Goal: Find specific page/section: Find specific page/section

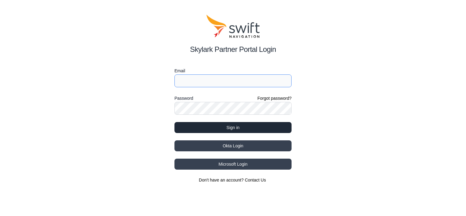
type input "[EMAIL_ADDRESS][DOMAIN_NAME]"
click at [241, 127] on button "Sign in" at bounding box center [233, 127] width 117 height 11
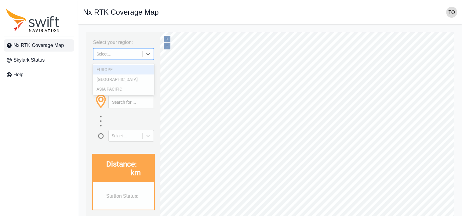
click at [150, 56] on icon at bounding box center [148, 54] width 6 height 6
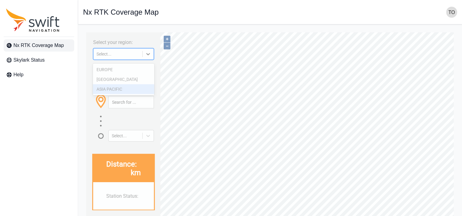
click at [125, 89] on div "ASIA PACIFIC" at bounding box center [123, 89] width 61 height 10
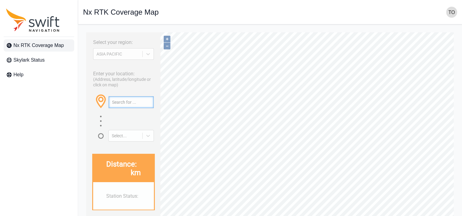
click at [128, 107] on input "text" at bounding box center [131, 102] width 45 height 12
paste input "34.669288630410584, 137.75043687939547"
type input "34.698°, 137.998°"
click at [135, 107] on input "34.698°, 137.998°" at bounding box center [131, 102] width 45 height 12
paste input "34.75092965167236, 137.9819285016439"
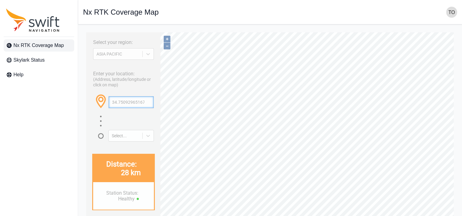
scroll to position [0, 48]
type input "34.75092965167236, 137.9819285016439"
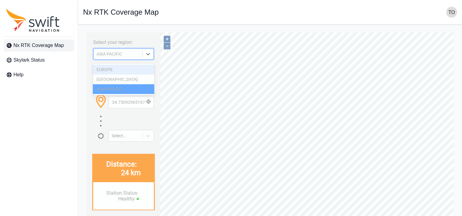
click at [148, 57] on icon at bounding box center [148, 54] width 6 height 6
click at [139, 77] on div "[GEOGRAPHIC_DATA]" at bounding box center [123, 79] width 61 height 10
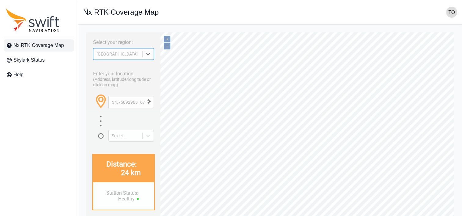
click at [149, 56] on icon at bounding box center [148, 54] width 6 height 6
click at [142, 71] on div "EUROPE" at bounding box center [123, 70] width 61 height 10
click at [121, 70] on div "Enter your location: (Address, latitude/longitude or click on map) [GEOGRAPHIC_…" at bounding box center [123, 104] width 69 height 75
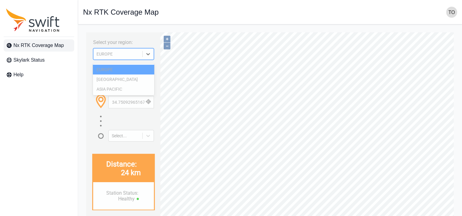
click at [152, 55] on div at bounding box center [147, 54] width 11 height 11
click at [125, 92] on div "ASIA PACIFIC" at bounding box center [123, 89] width 61 height 10
